Goal: Transaction & Acquisition: Purchase product/service

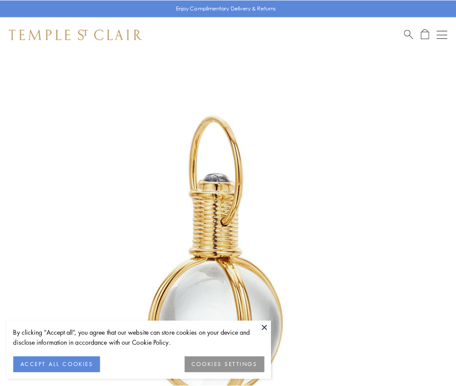
scroll to position [227, 0]
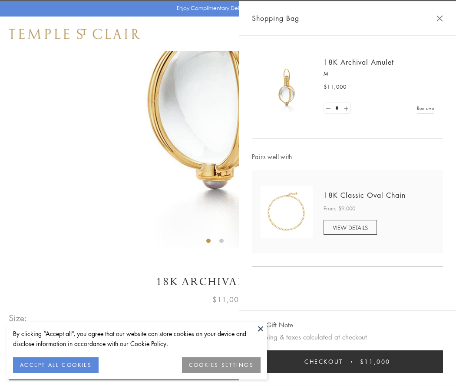
click at [348, 362] on button "Checkout $11,000" at bounding box center [347, 361] width 191 height 23
